Goal: Use online tool/utility: Utilize a website feature to perform a specific function

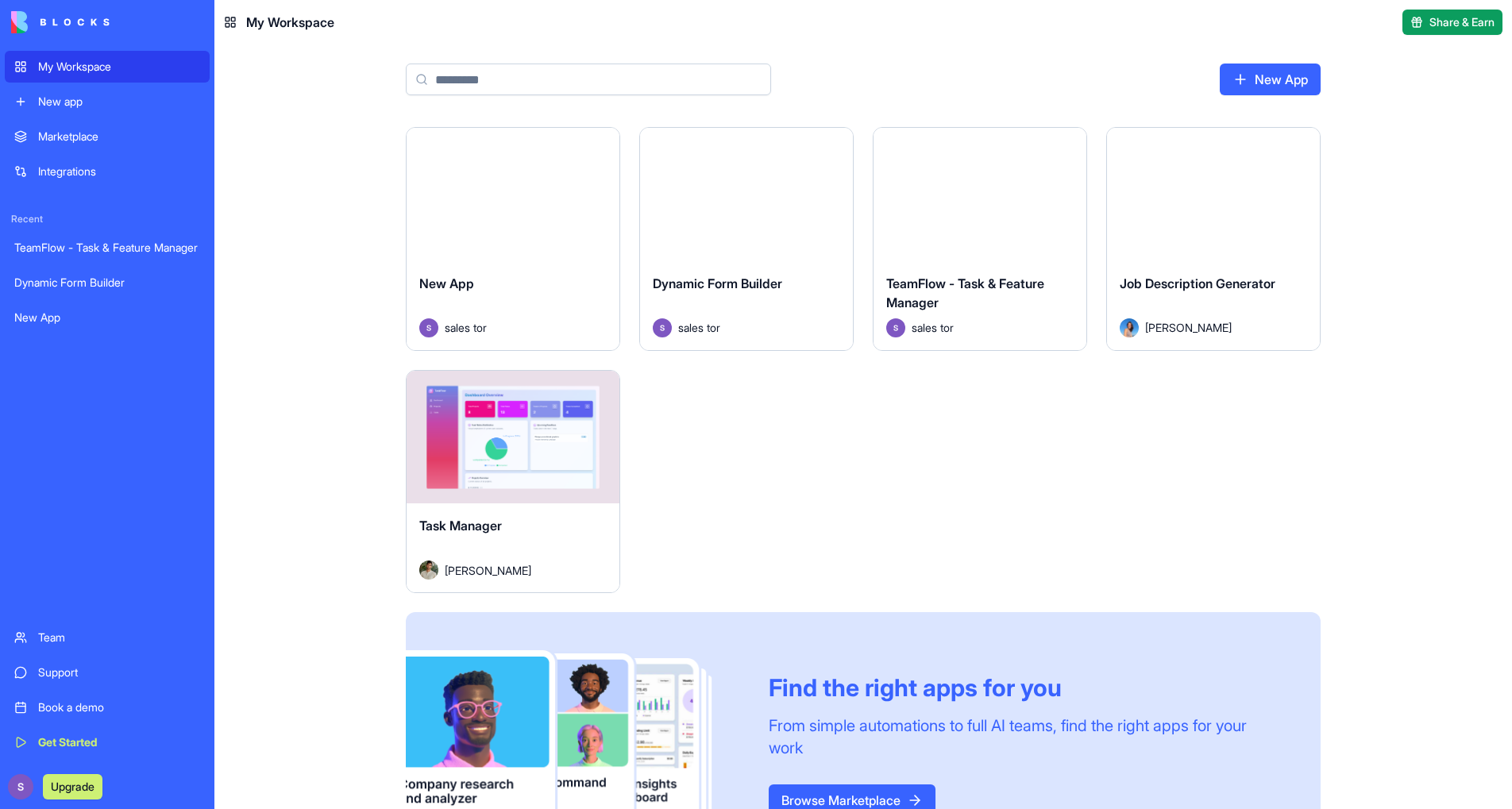
click at [81, 276] on div "Dynamic Form Builder" at bounding box center [107, 283] width 186 height 16
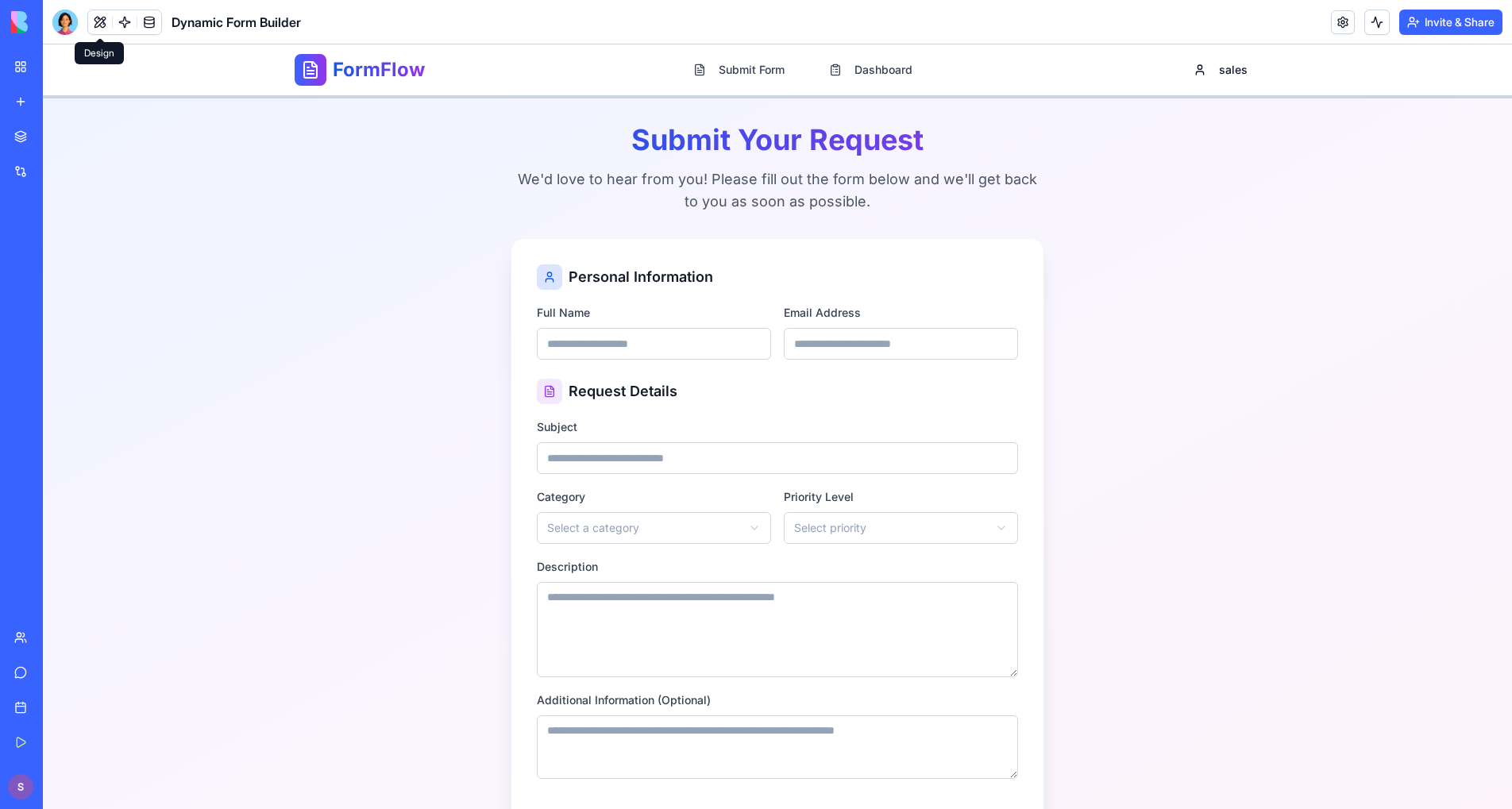
click at [93, 24] on button at bounding box center [100, 23] width 24 height 24
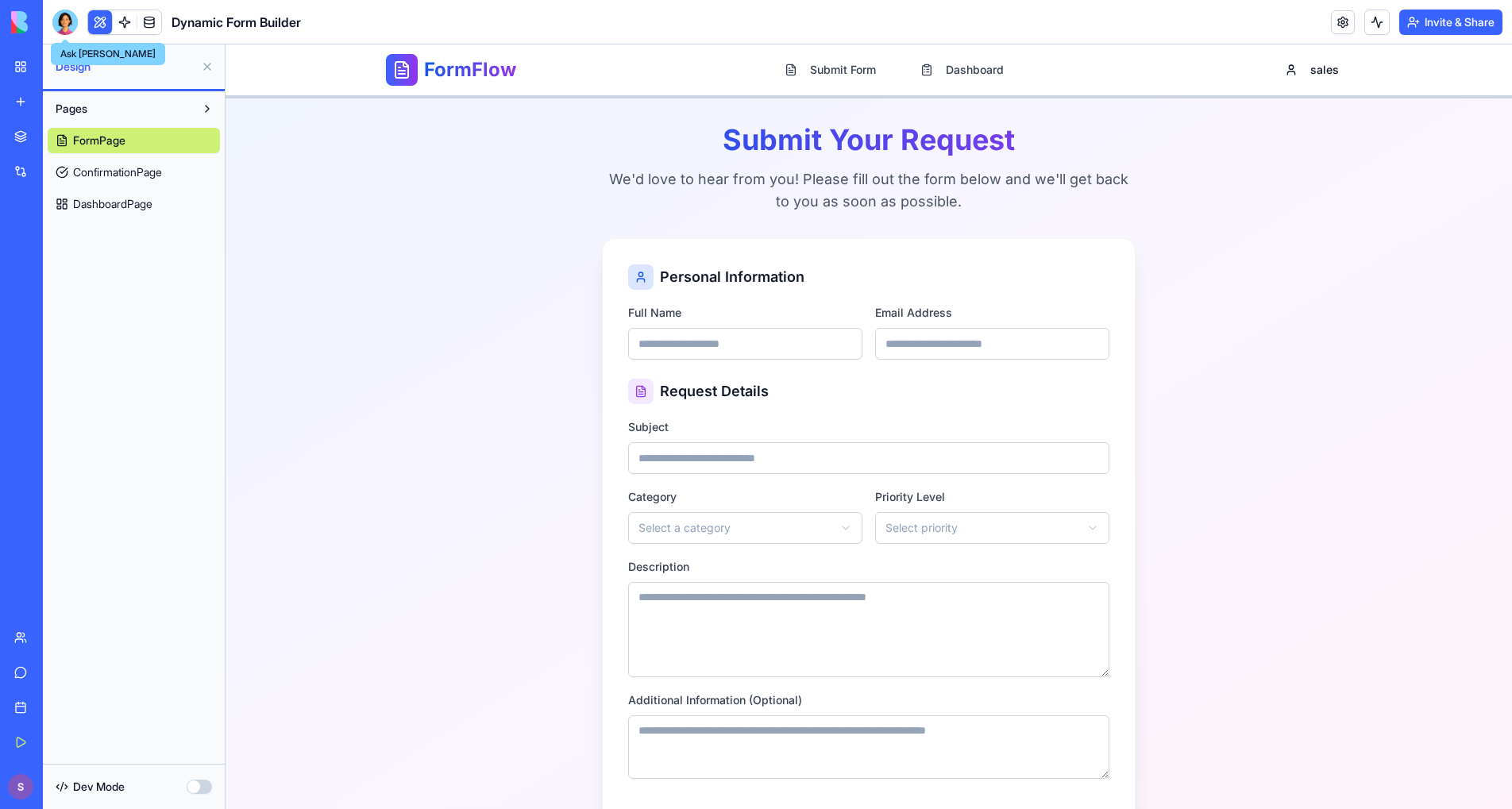
drag, startPoint x: 65, startPoint y: 16, endPoint x: 74, endPoint y: 22, distance: 10.8
click at [65, 17] on div at bounding box center [65, 23] width 26 height 26
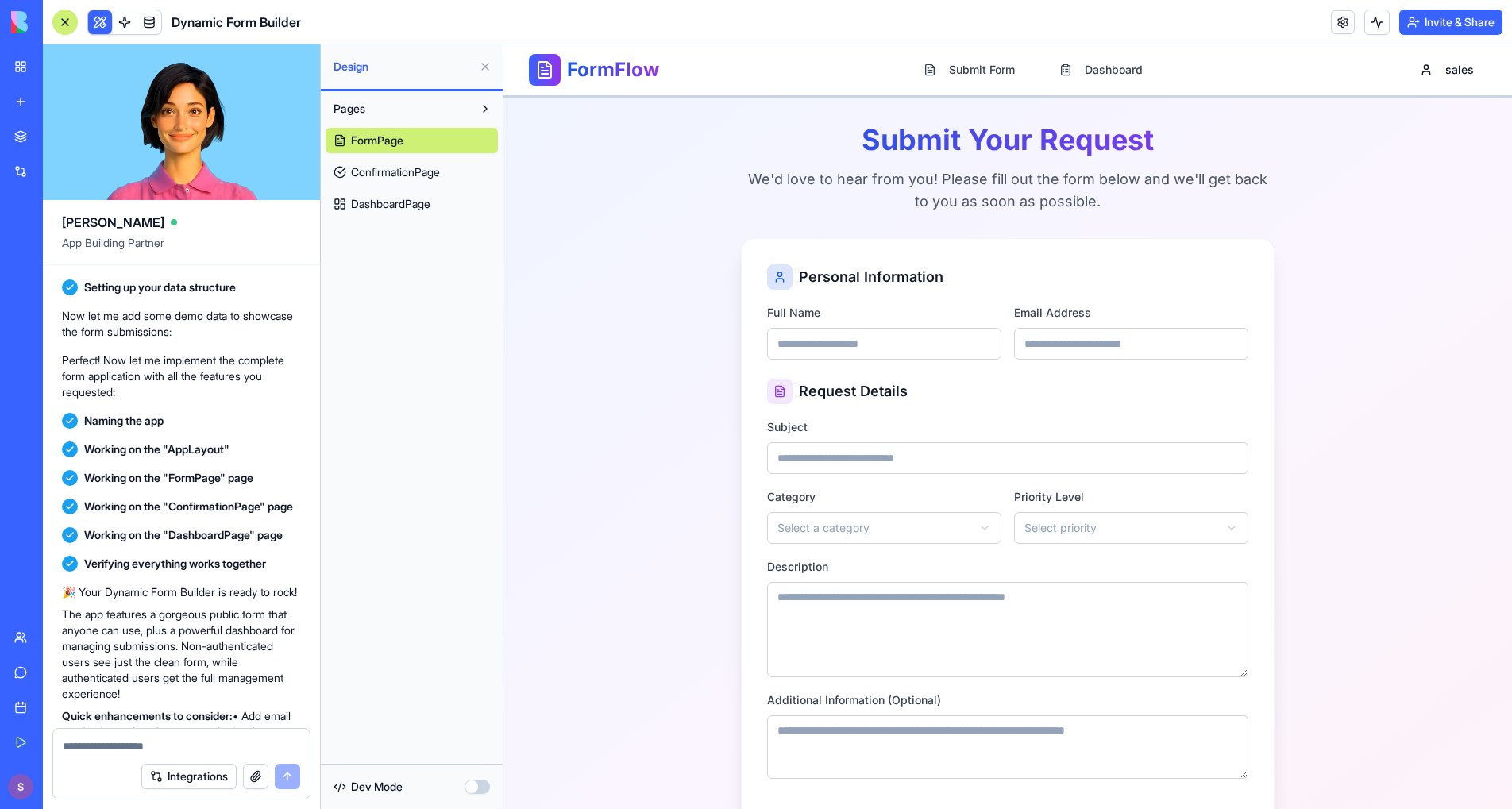
scroll to position [527, 0]
